Goal: Navigation & Orientation: Find specific page/section

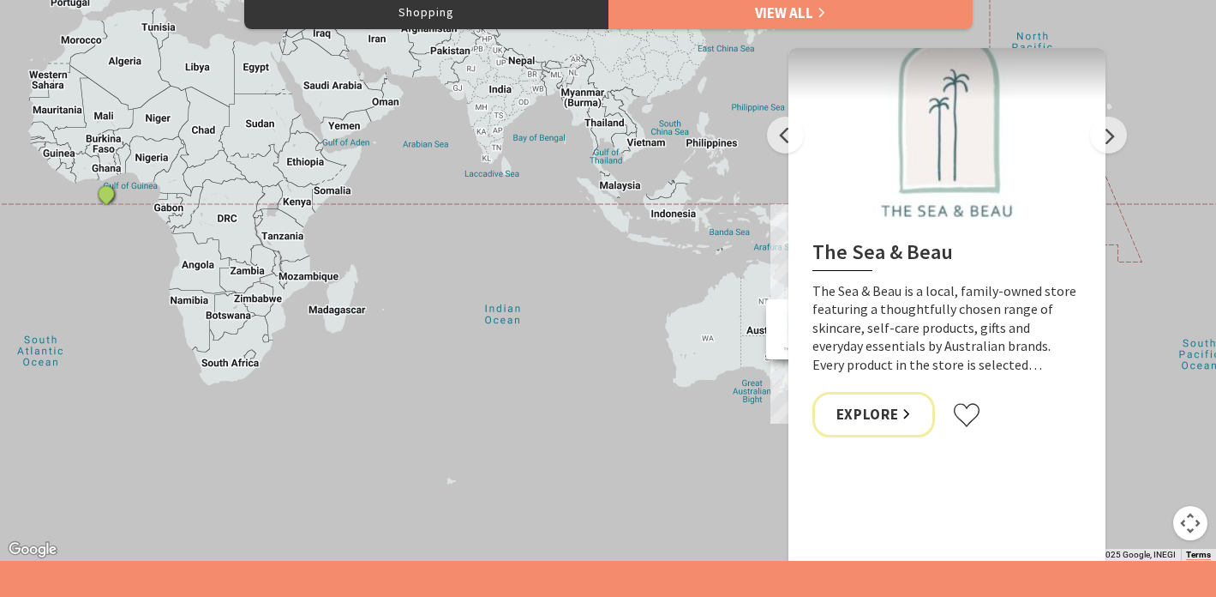
scroll to position [1803, 0]
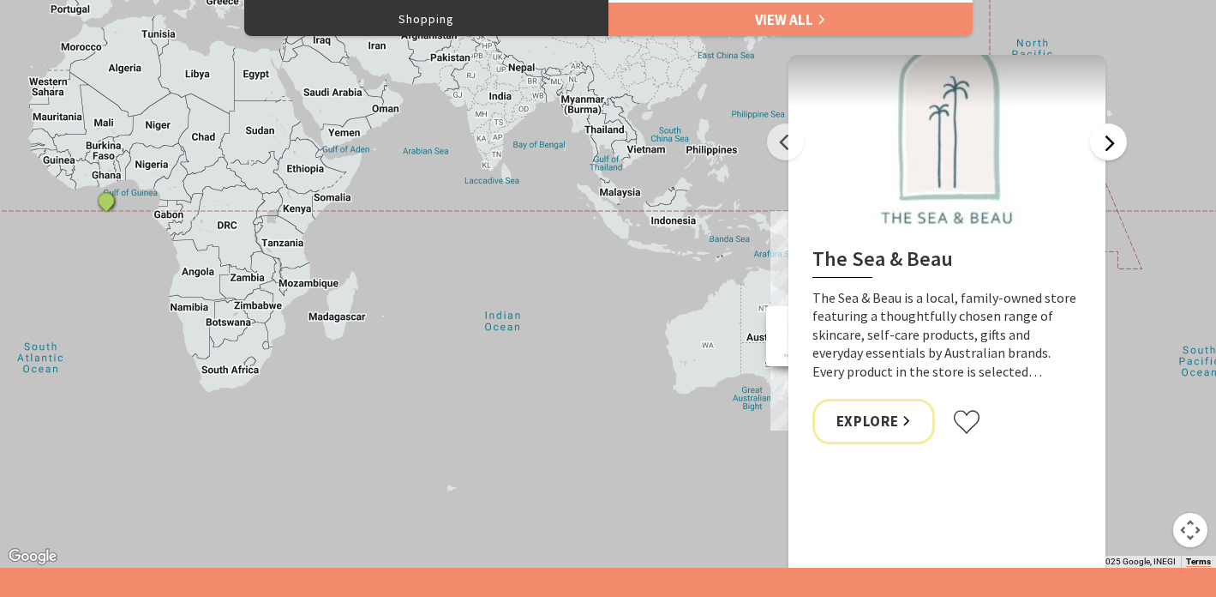
click at [1120, 154] on button "Next" at bounding box center [1108, 141] width 37 height 37
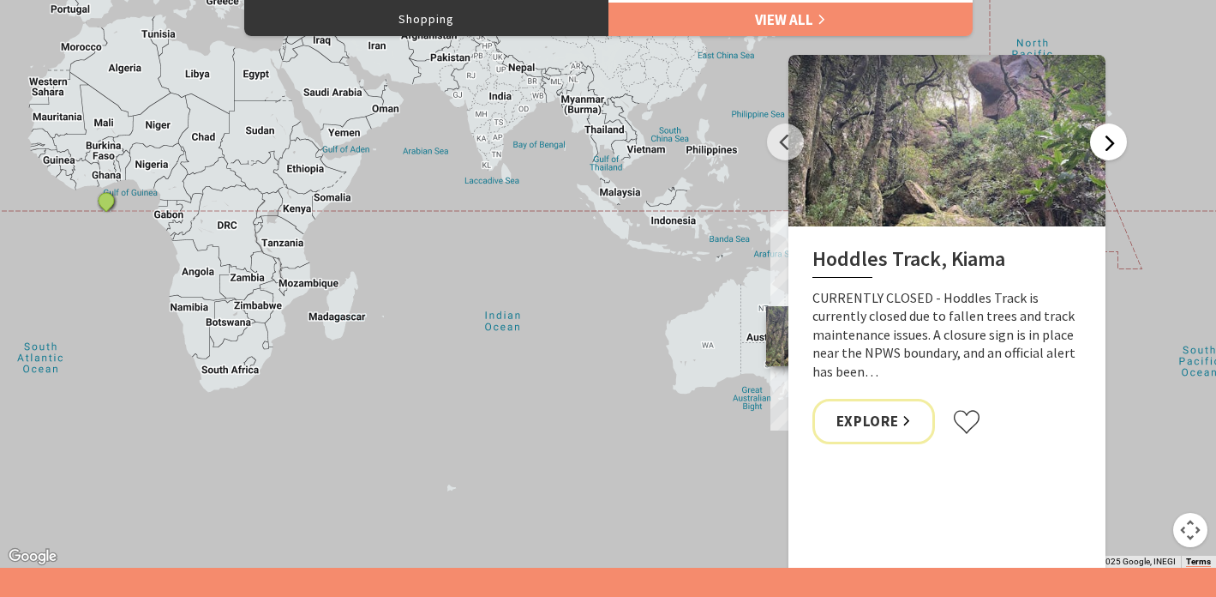
click at [1114, 154] on button "Next" at bounding box center [1108, 141] width 37 height 37
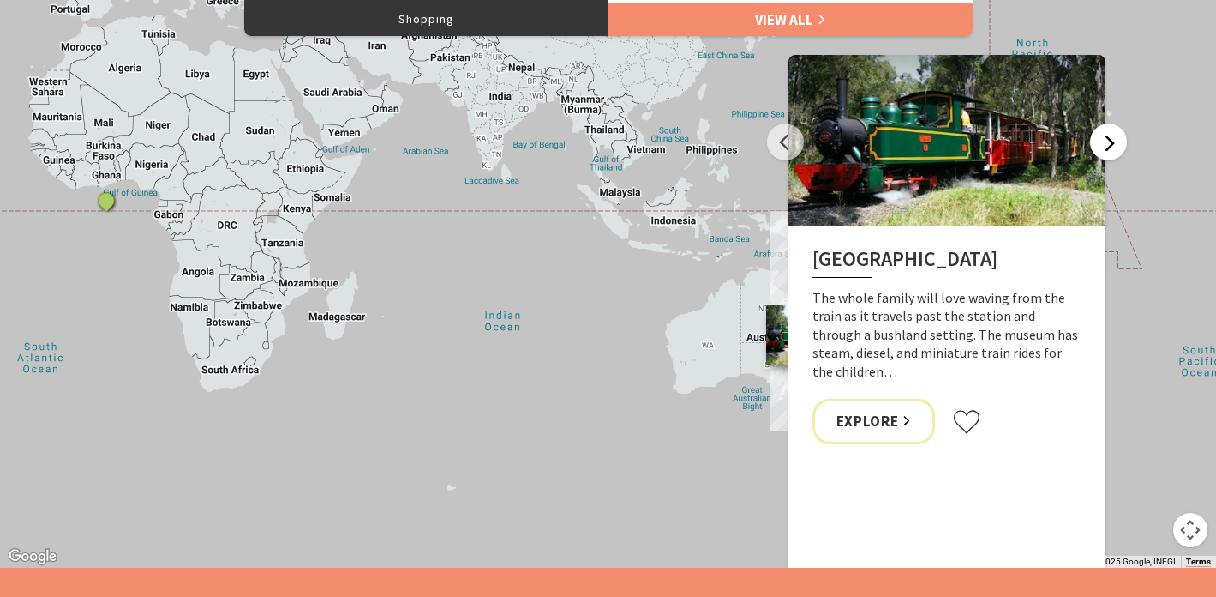
click at [1114, 154] on button "Next" at bounding box center [1108, 141] width 37 height 37
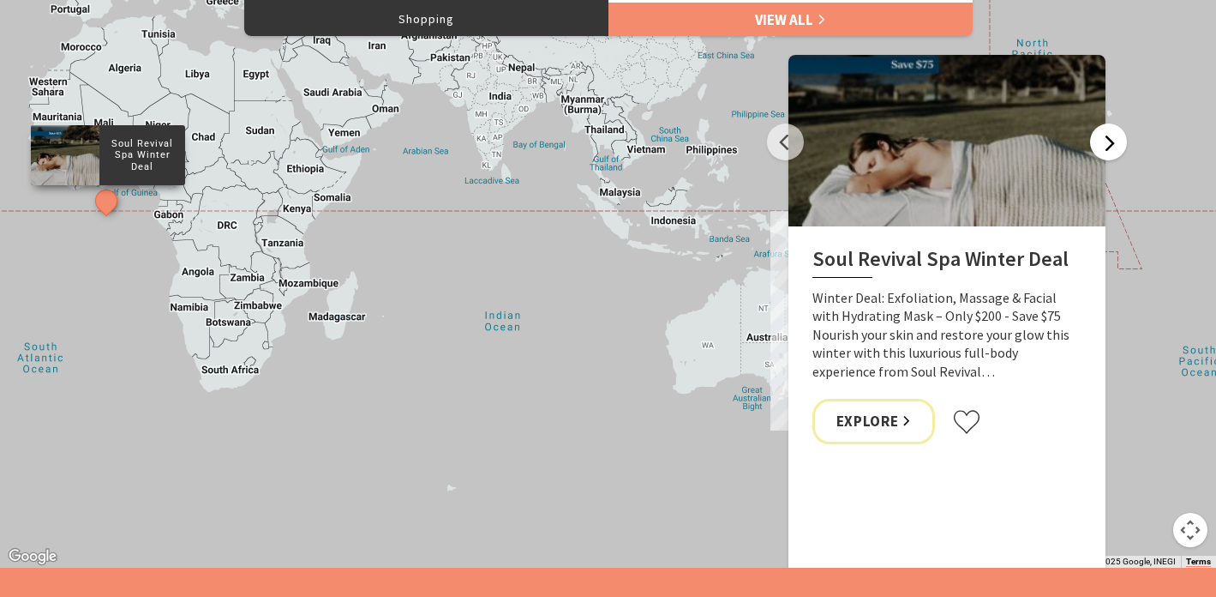
click at [1114, 154] on button "Next" at bounding box center [1108, 141] width 37 height 37
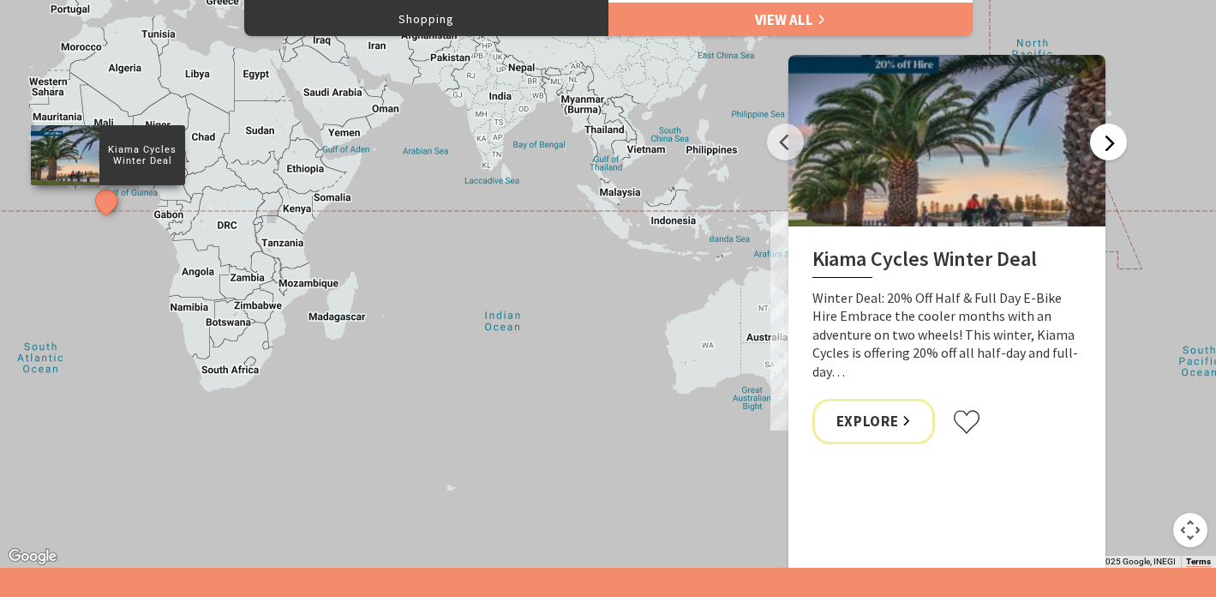
click at [1114, 154] on button "Next" at bounding box center [1108, 141] width 37 height 37
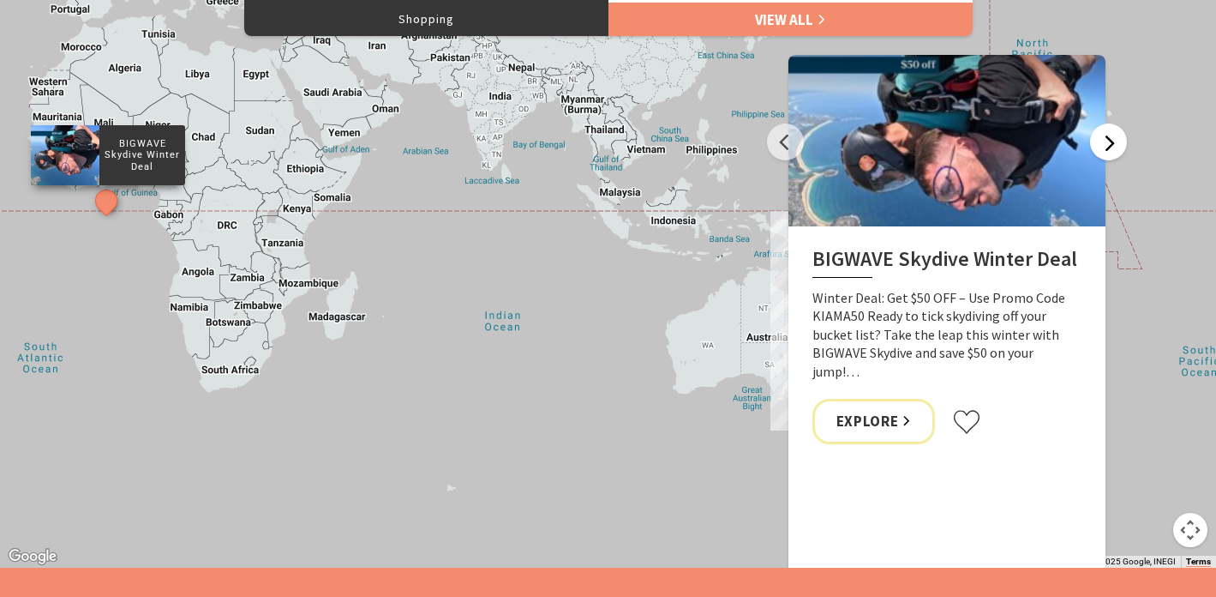
click at [1114, 154] on button "Next" at bounding box center [1108, 141] width 37 height 37
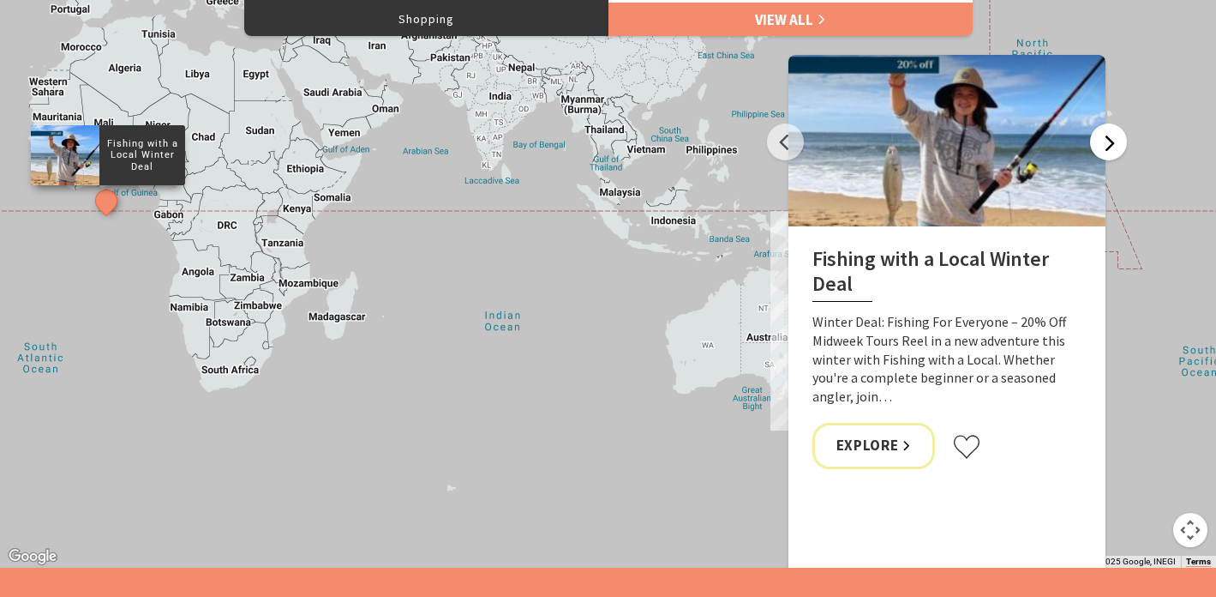
click at [1114, 154] on button "Next" at bounding box center [1108, 141] width 37 height 37
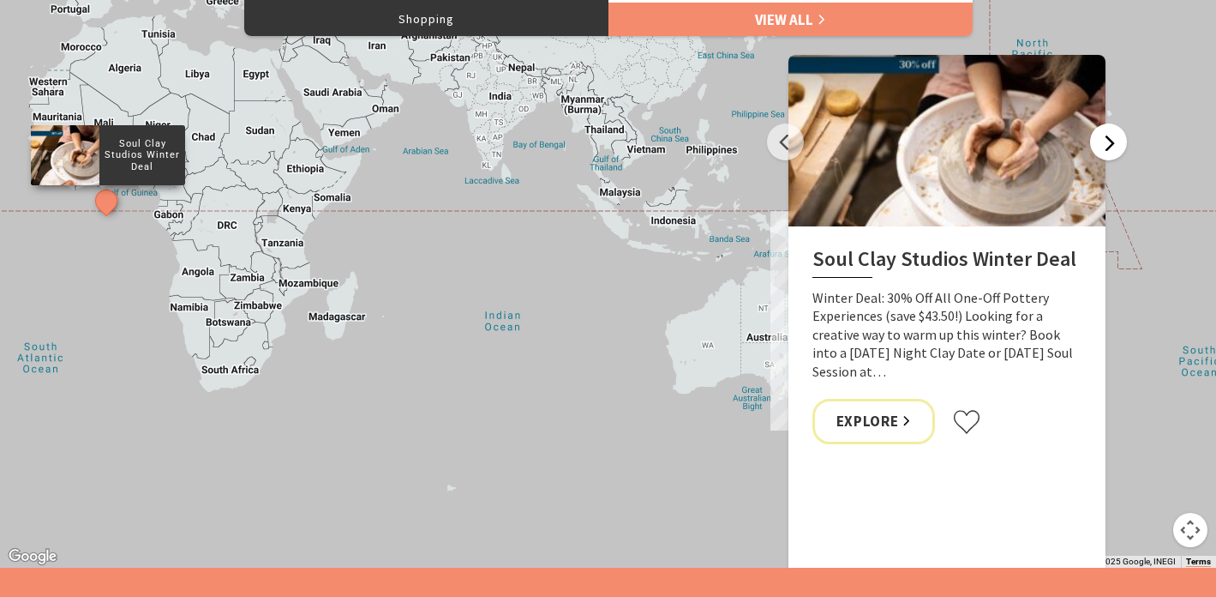
click at [1114, 154] on button "Next" at bounding box center [1108, 141] width 37 height 37
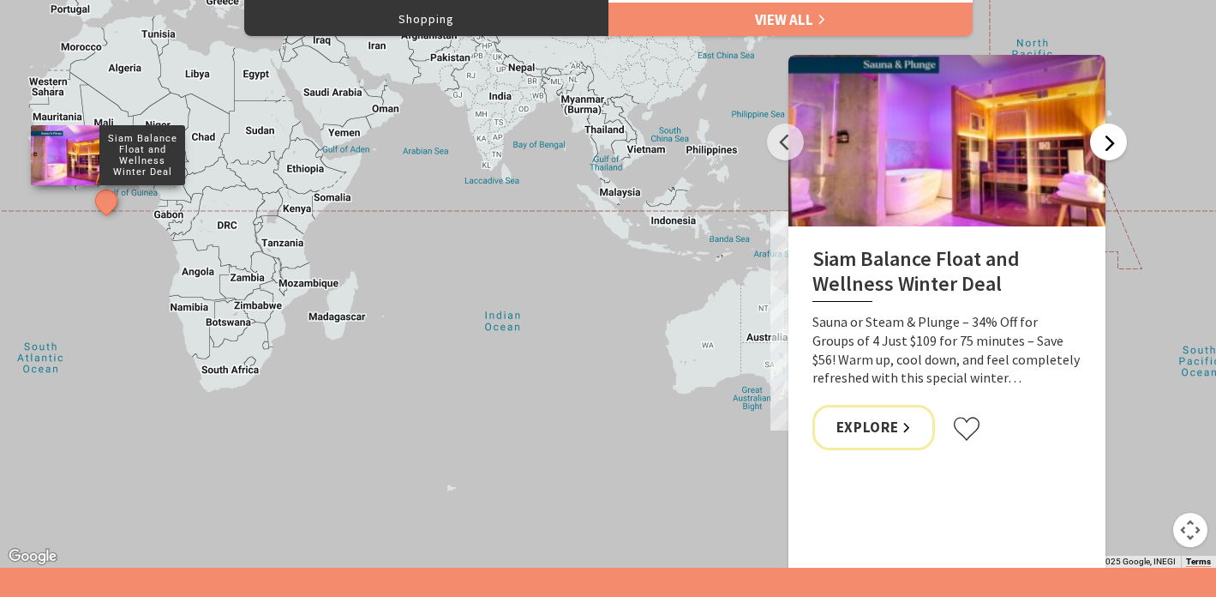
click at [1114, 154] on button "Next" at bounding box center [1108, 141] width 37 height 37
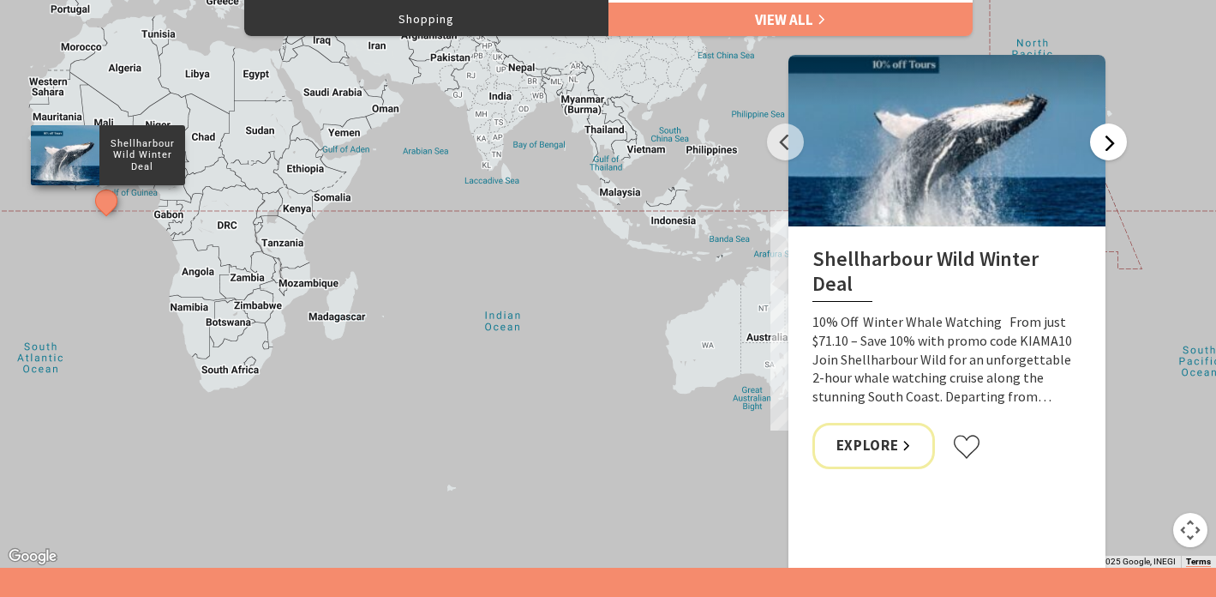
click at [1114, 154] on button "Next" at bounding box center [1108, 141] width 37 height 37
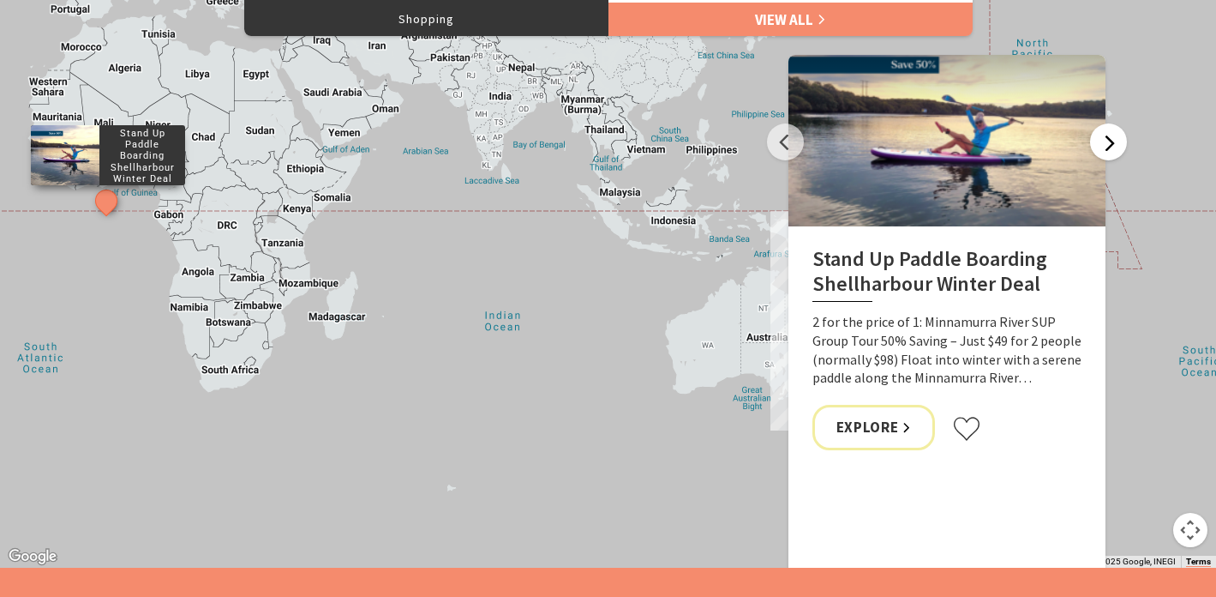
click at [1114, 154] on button "Next" at bounding box center [1108, 141] width 37 height 37
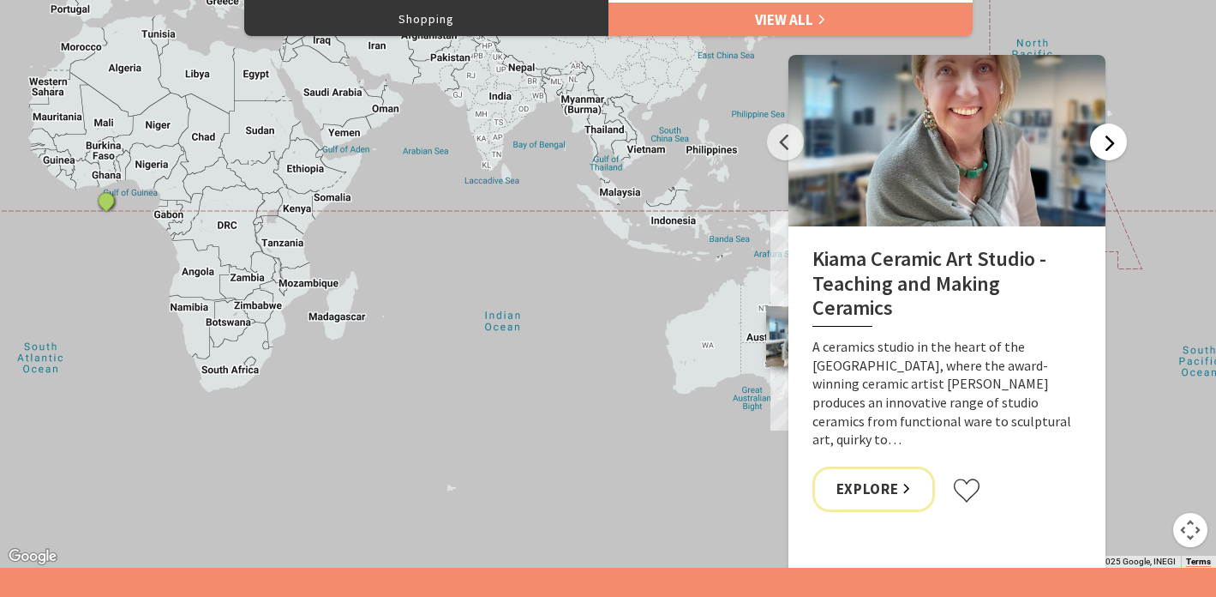
click at [1119, 142] on button "Next" at bounding box center [1108, 141] width 37 height 37
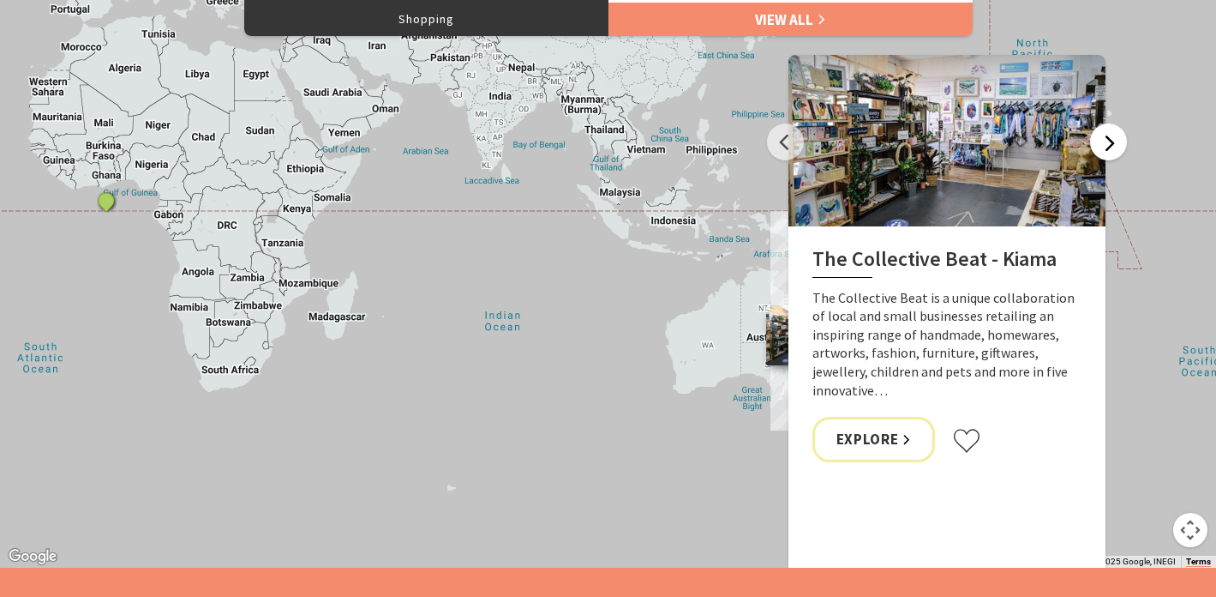
click at [1119, 142] on button "Next" at bounding box center [1108, 141] width 37 height 37
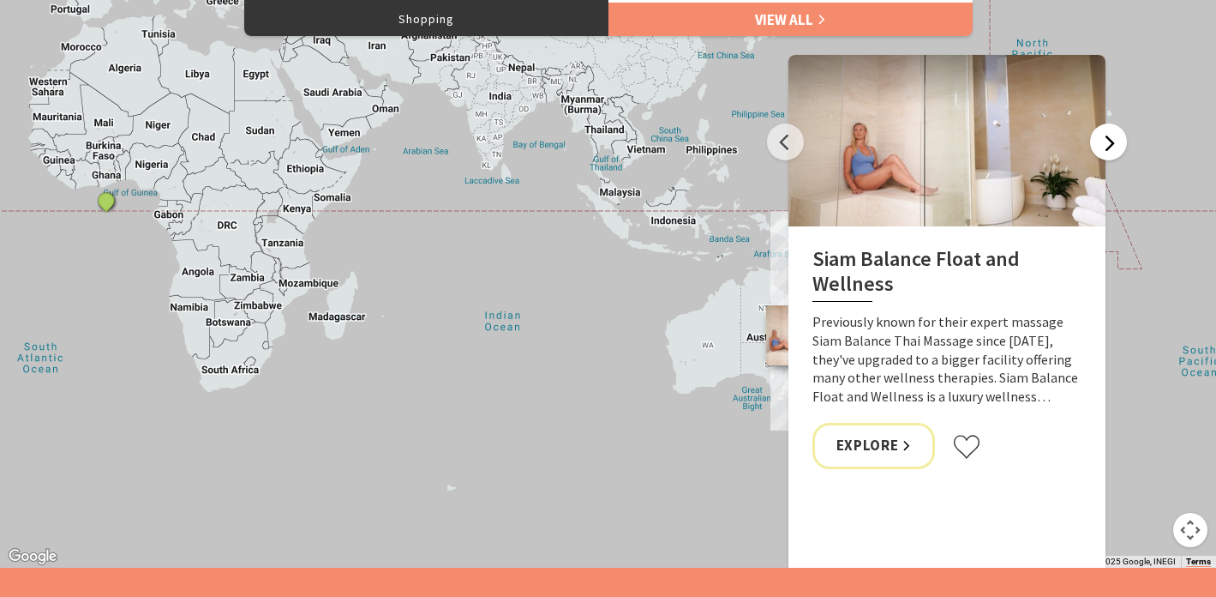
click at [1119, 142] on button "Next" at bounding box center [1108, 141] width 37 height 37
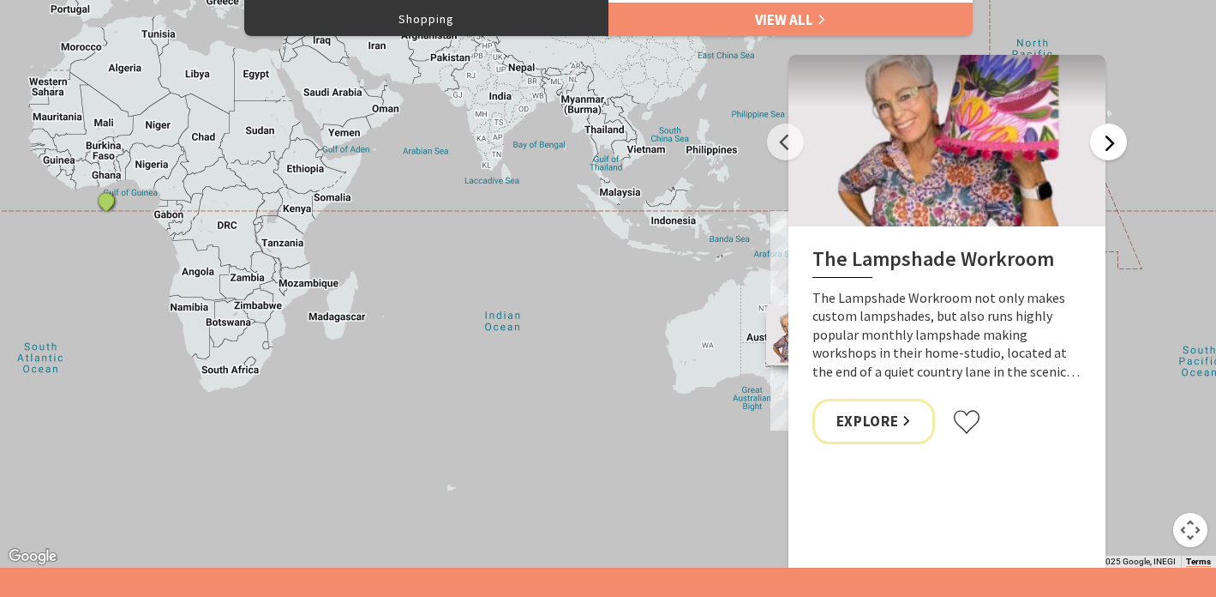
click at [1108, 138] on button "Next" at bounding box center [1108, 141] width 37 height 37
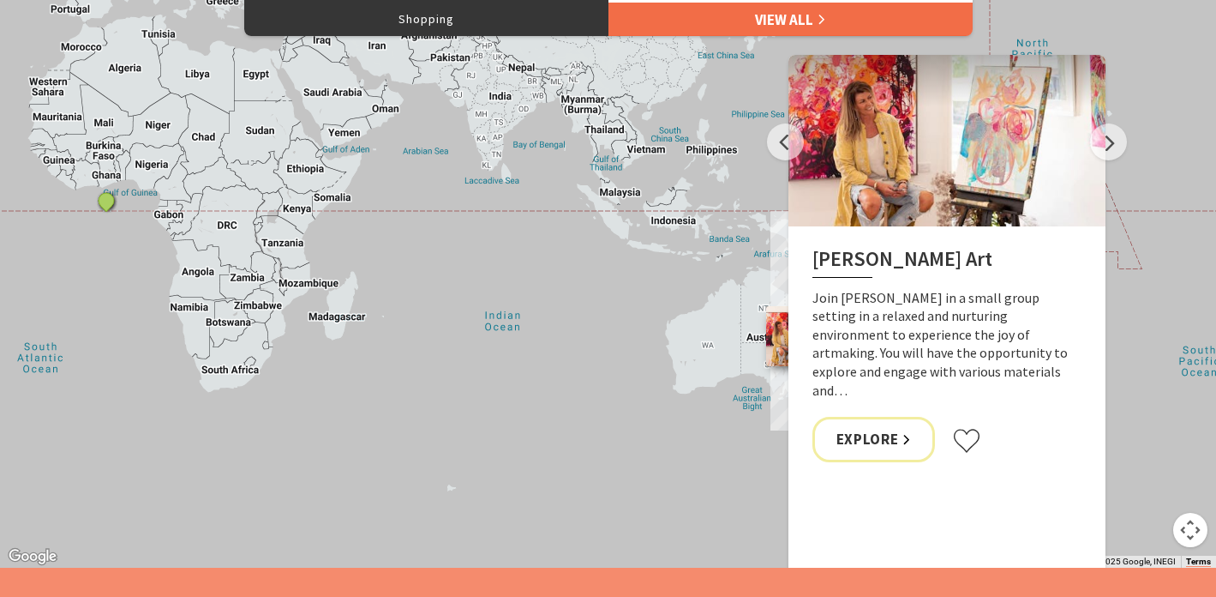
click at [794, 11] on link "View All" at bounding box center [791, 19] width 364 height 34
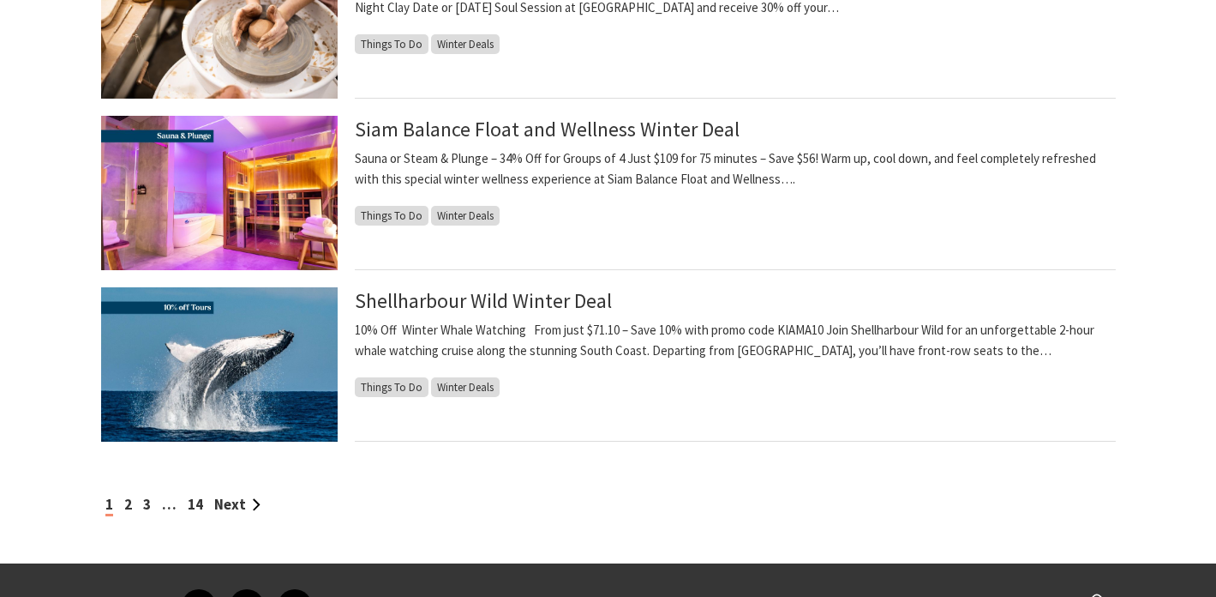
scroll to position [1747, 0]
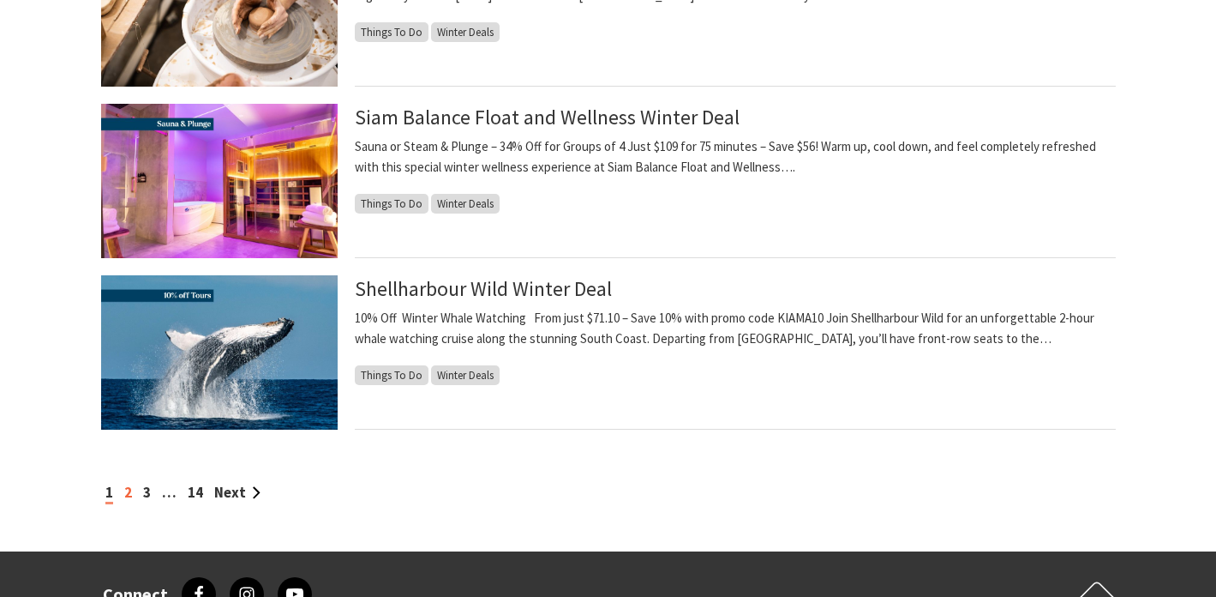
click at [130, 493] on link "2" at bounding box center [128, 492] width 8 height 19
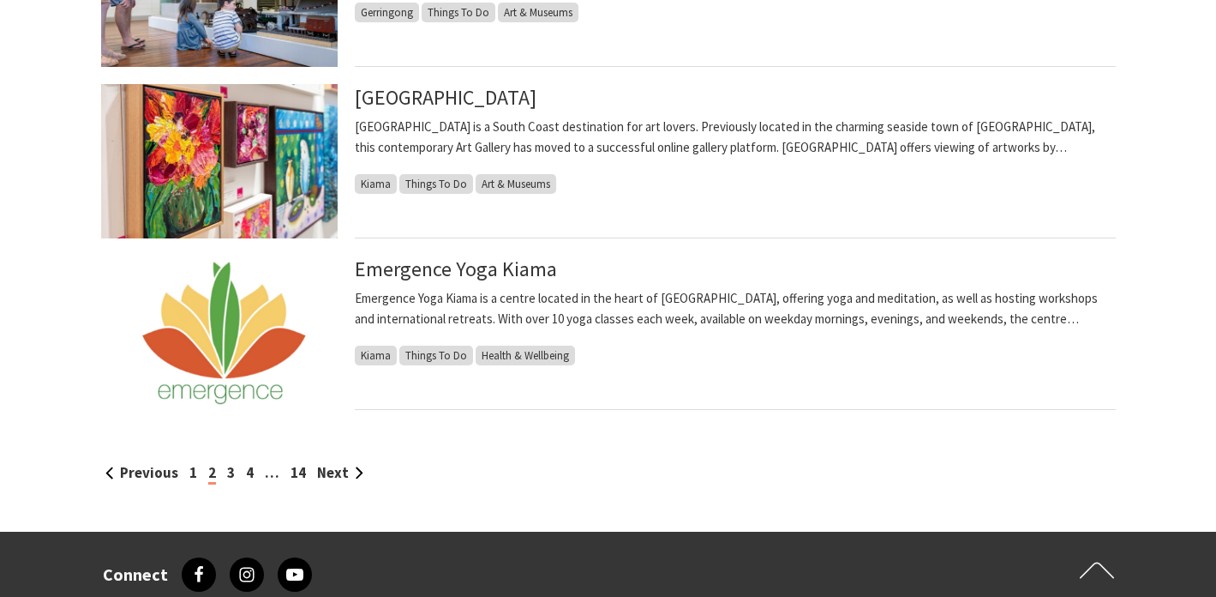
scroll to position [1777, 0]
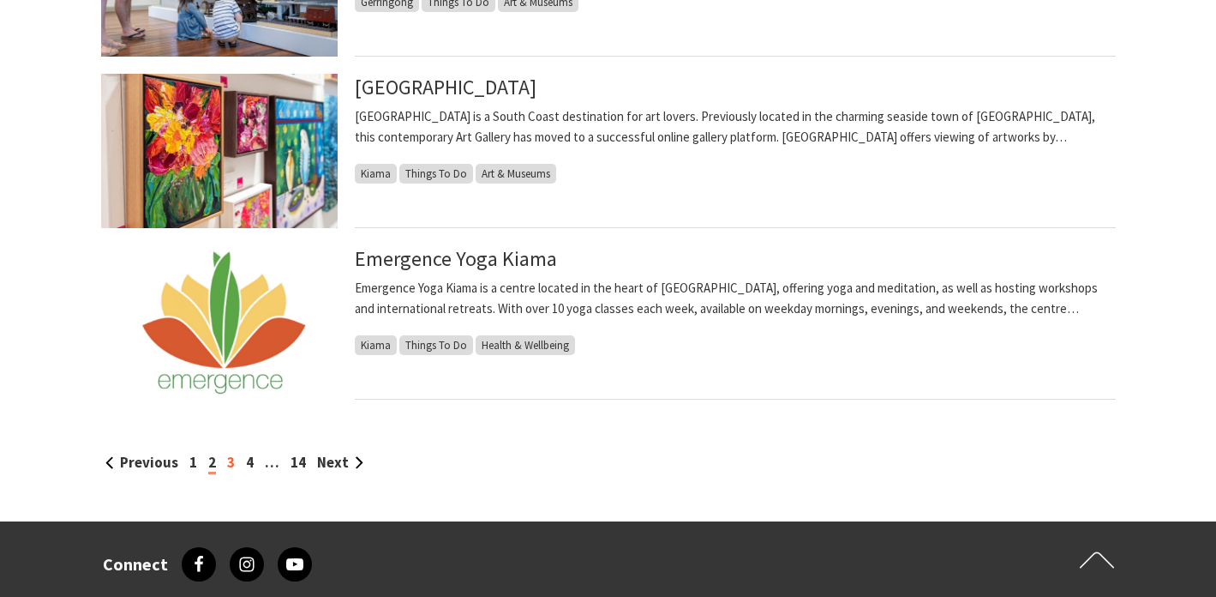
click at [229, 465] on link "3" at bounding box center [231, 462] width 8 height 19
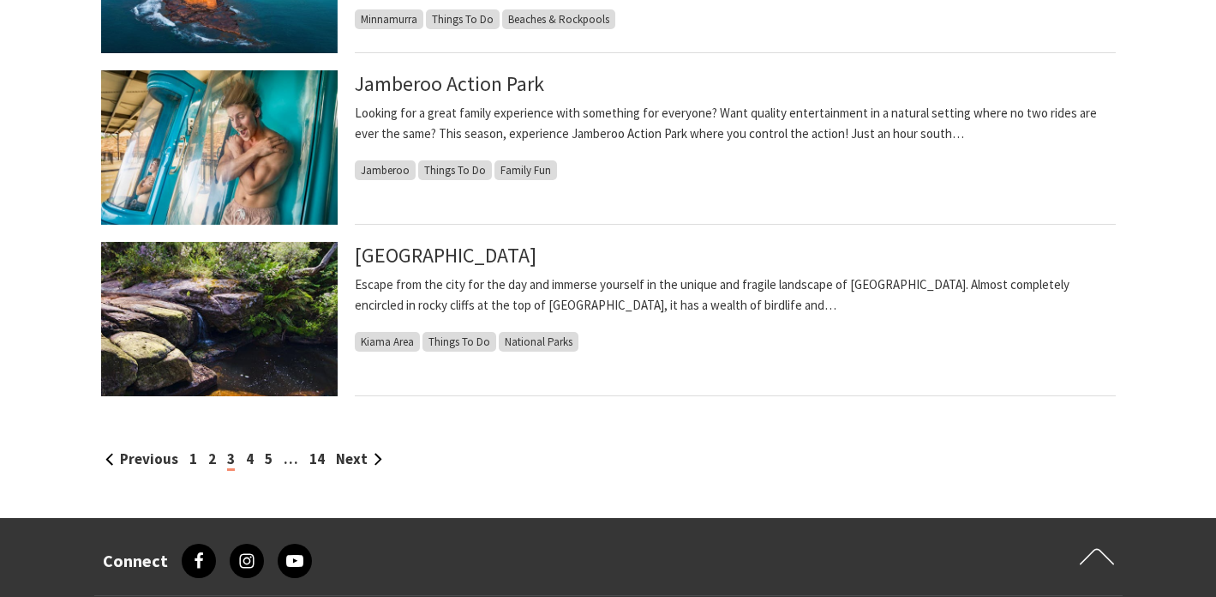
scroll to position [1778, 0]
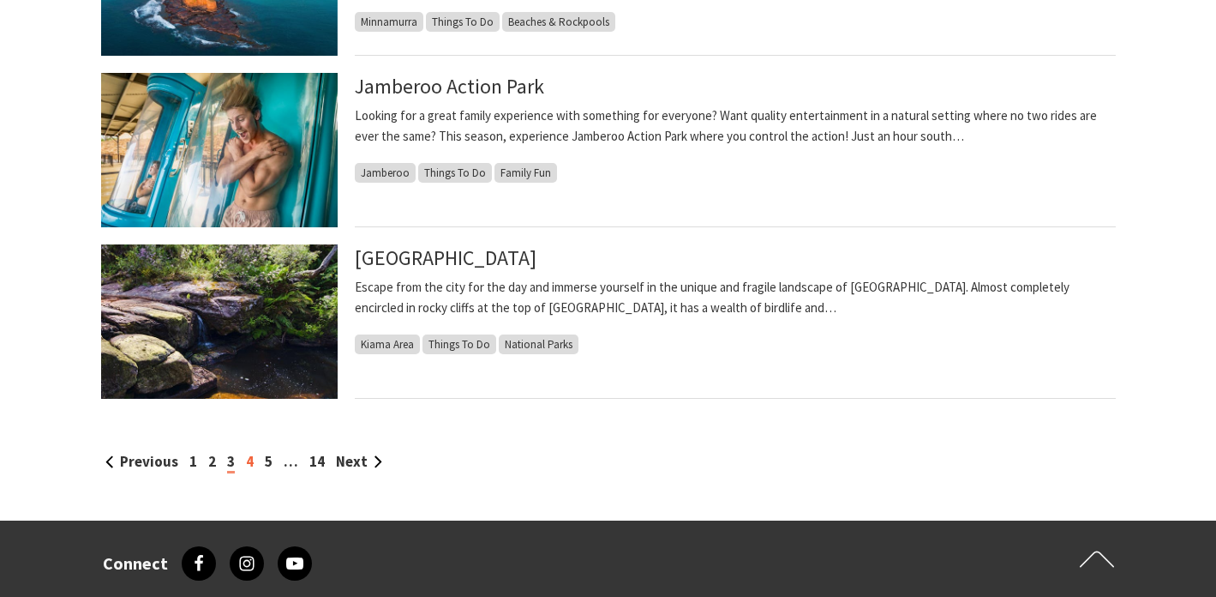
click at [246, 465] on link "4" at bounding box center [250, 461] width 8 height 19
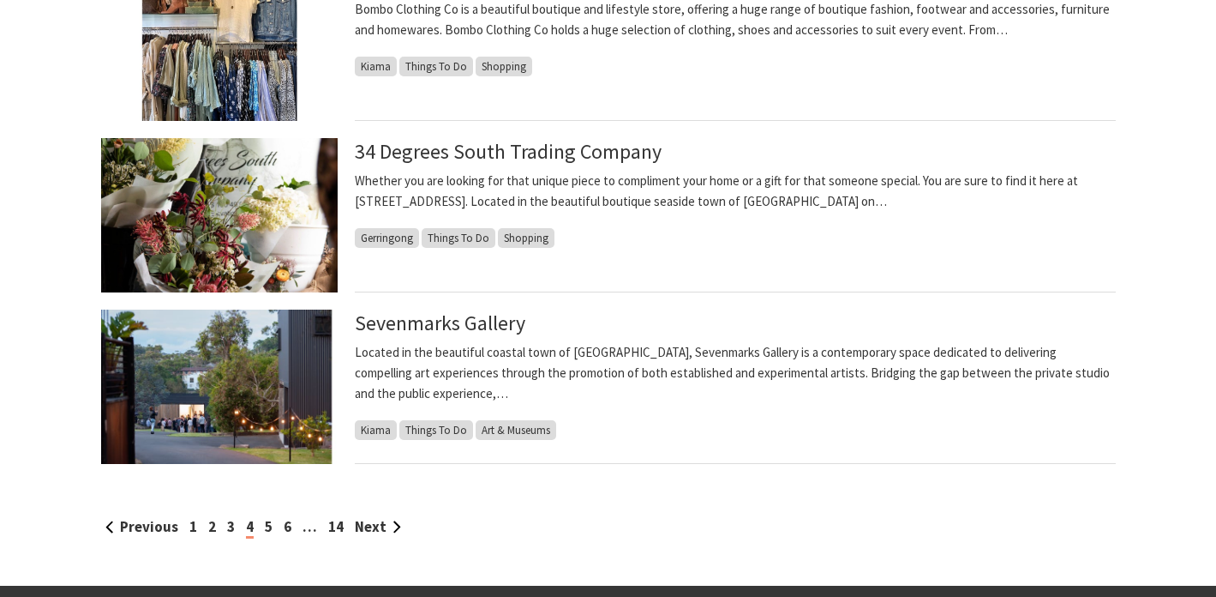
scroll to position [1717, 0]
